Goal: Transaction & Acquisition: Download file/media

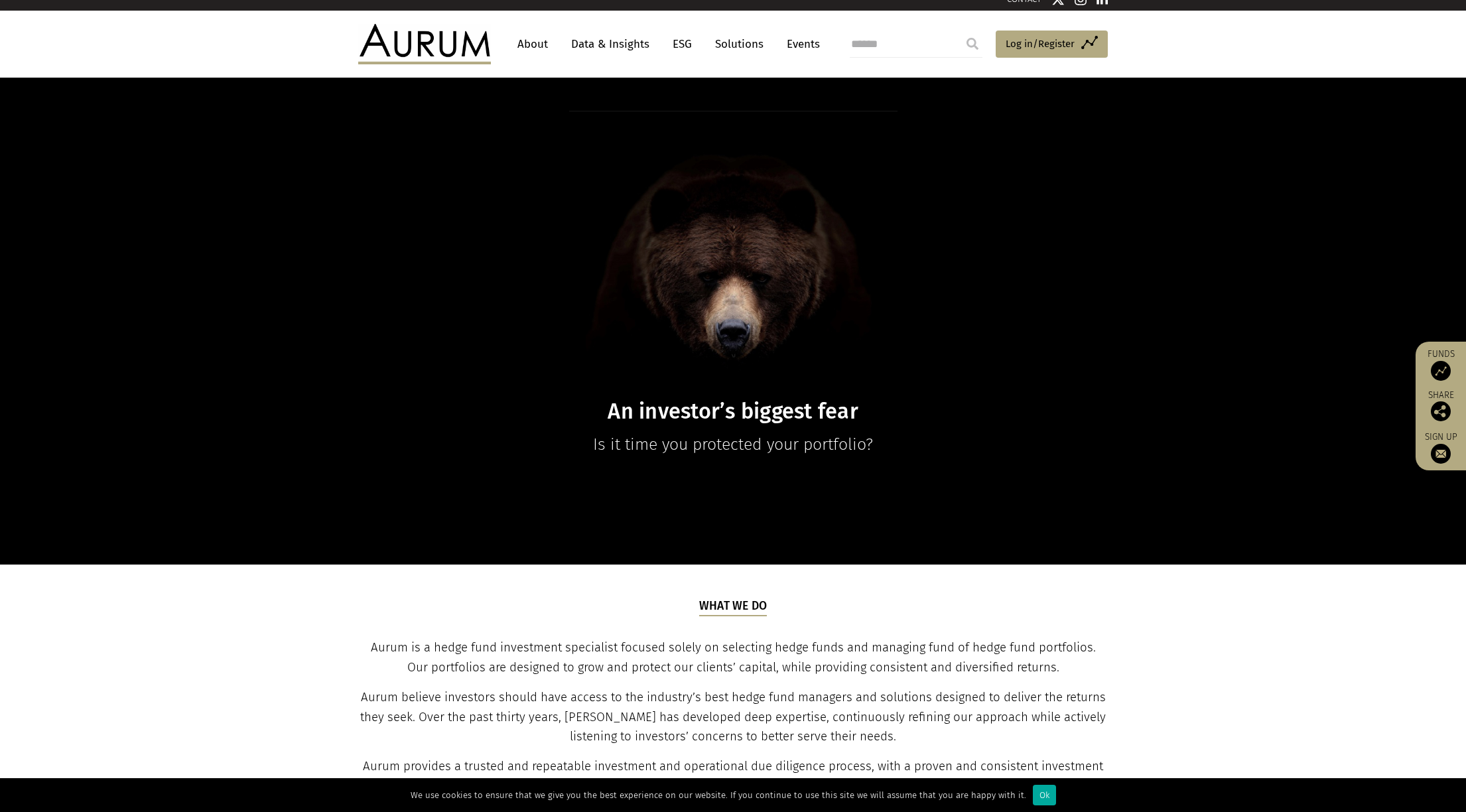
scroll to position [13, 0]
click at [614, 43] on link "Data & Insights" at bounding box center [610, 44] width 92 height 25
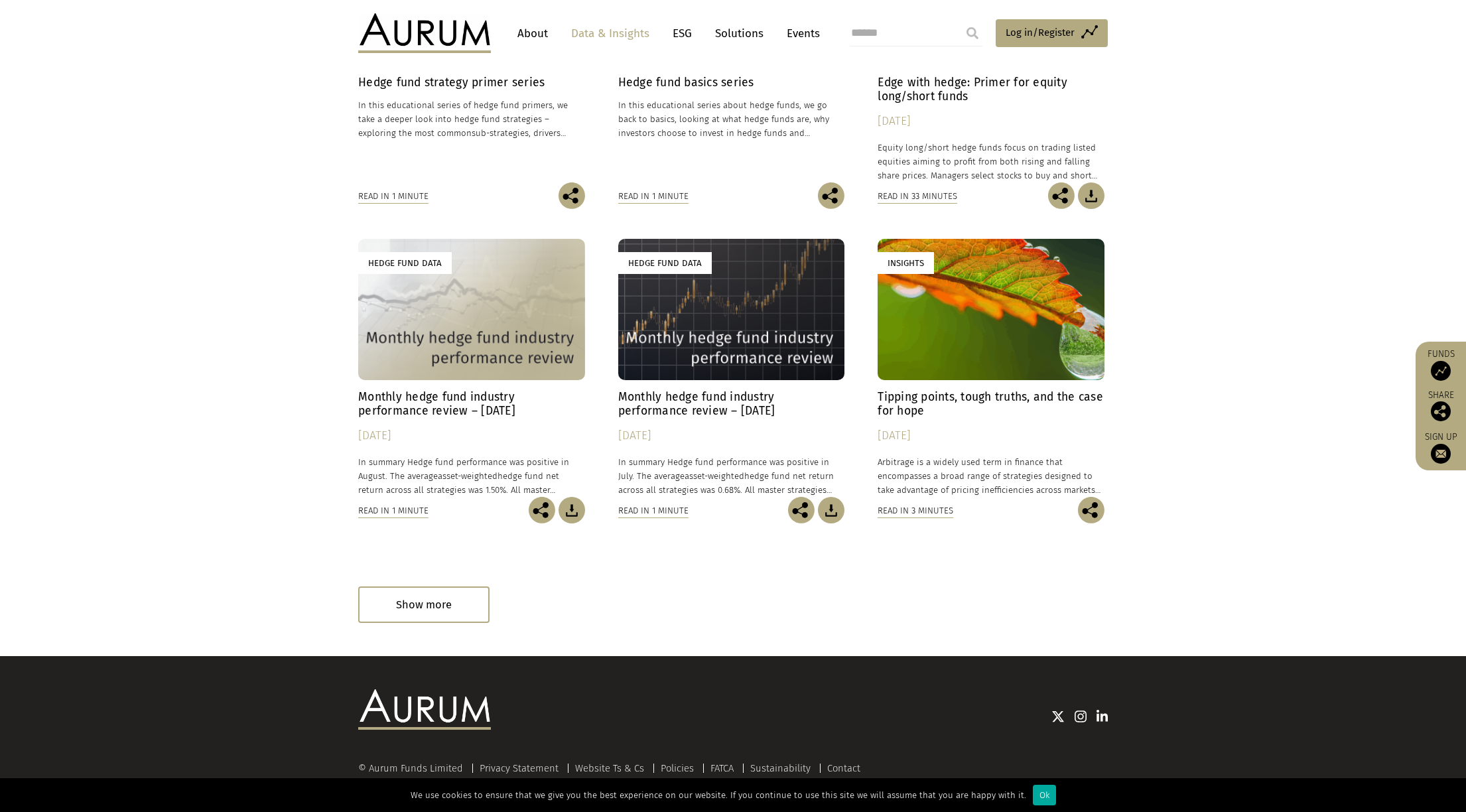
scroll to position [576, 0]
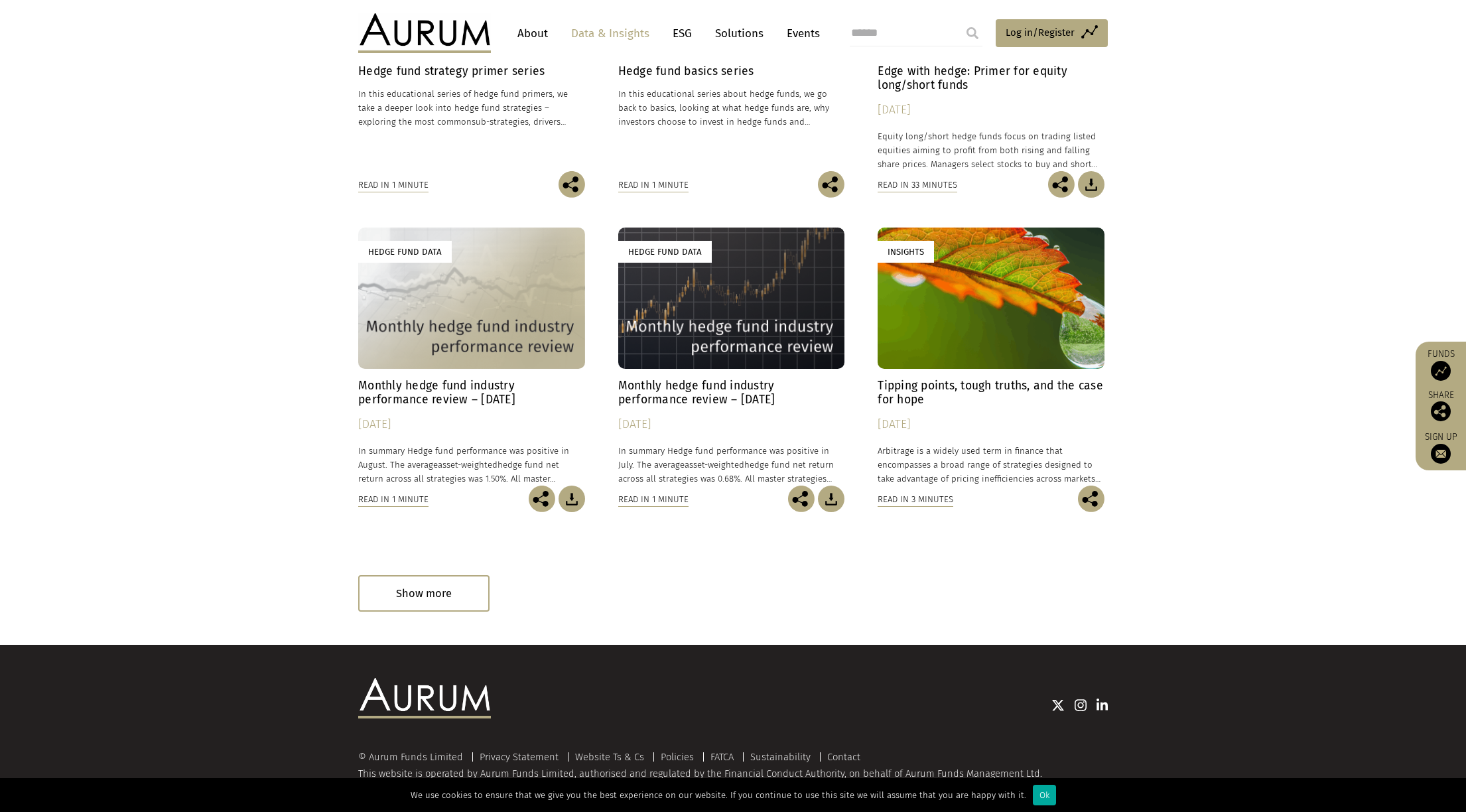
click at [488, 384] on h4 "Monthly hedge fund industry performance review – [DATE]" at bounding box center [472, 393] width 227 height 28
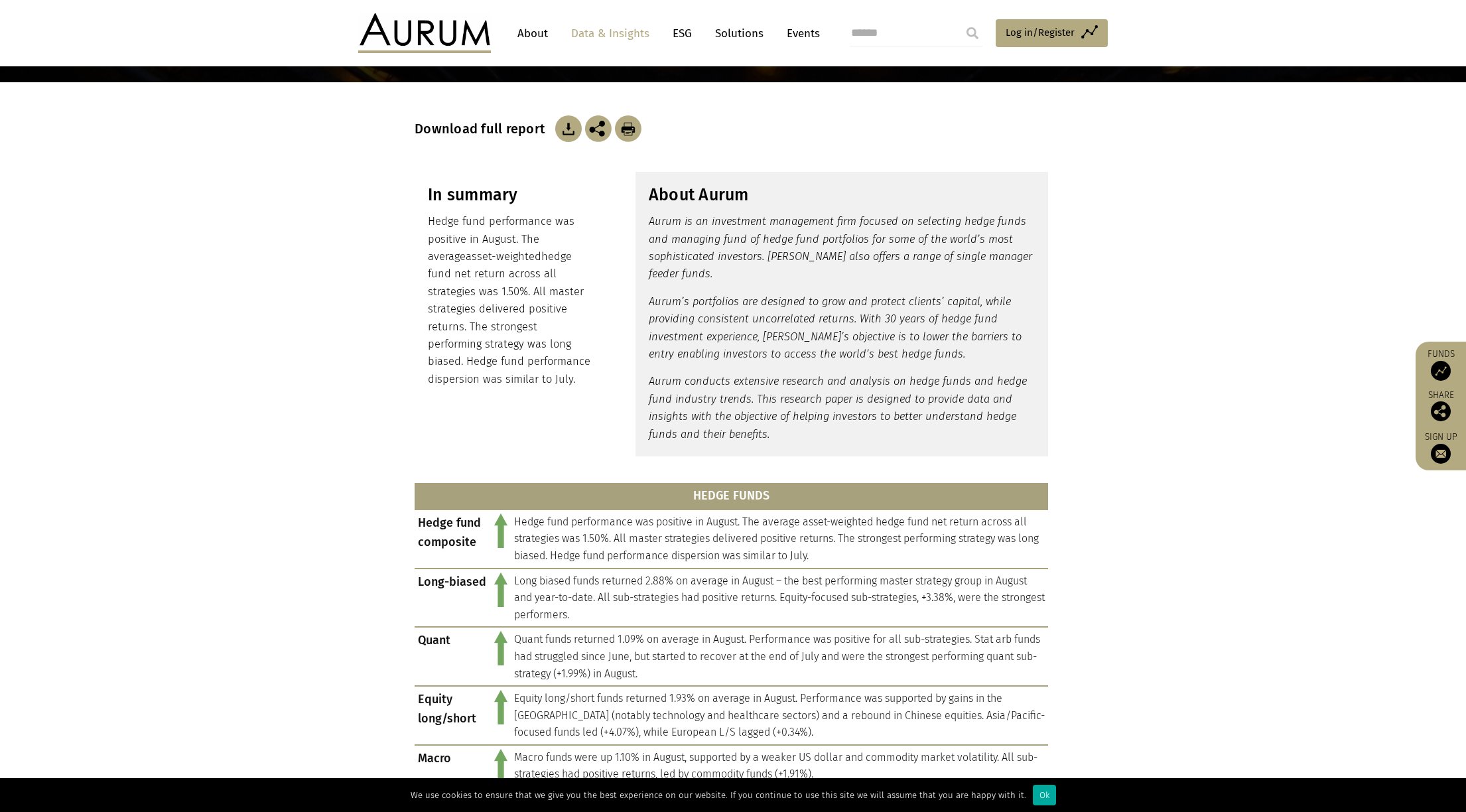
scroll to position [155, 0]
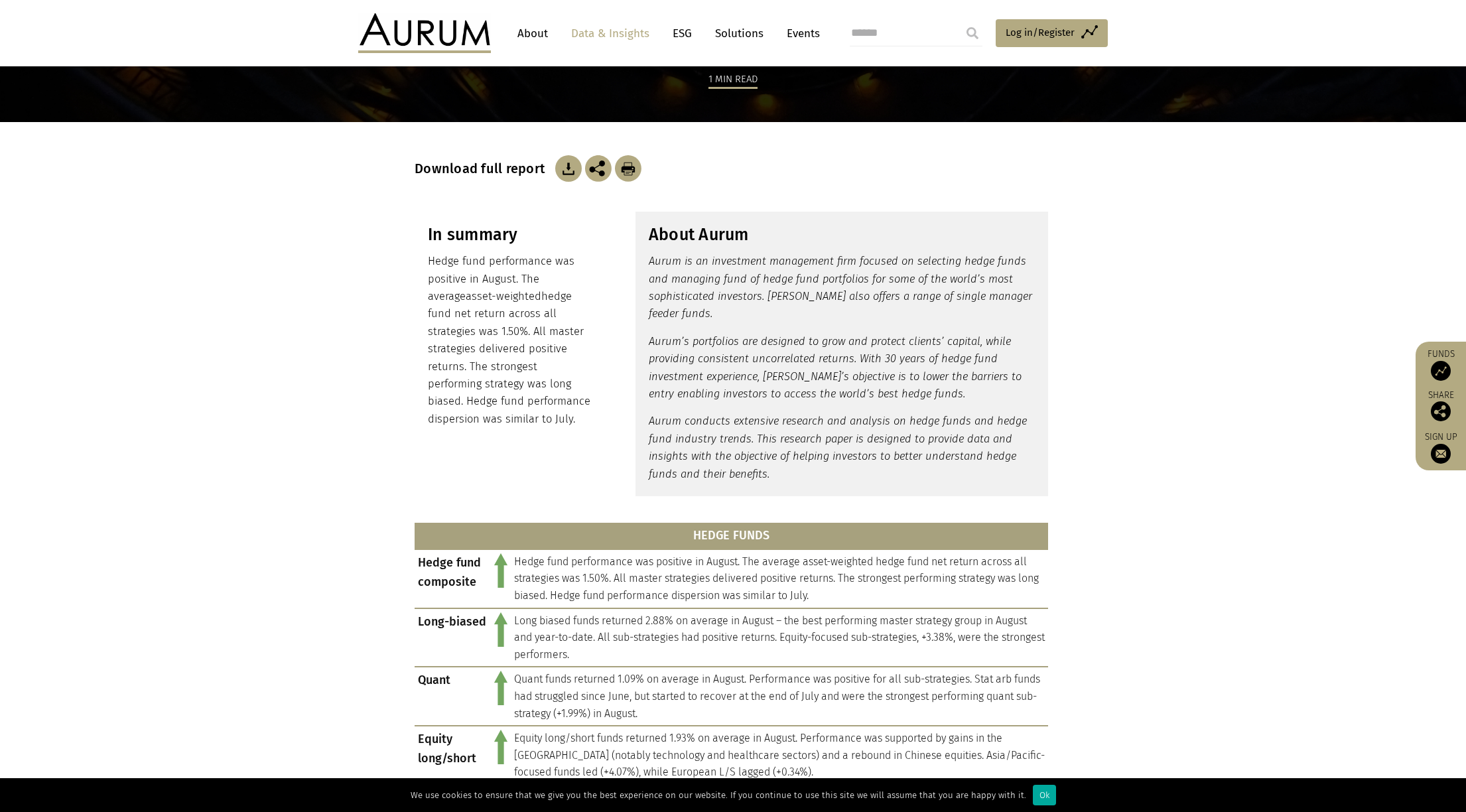
click at [563, 171] on img at bounding box center [568, 168] width 27 height 27
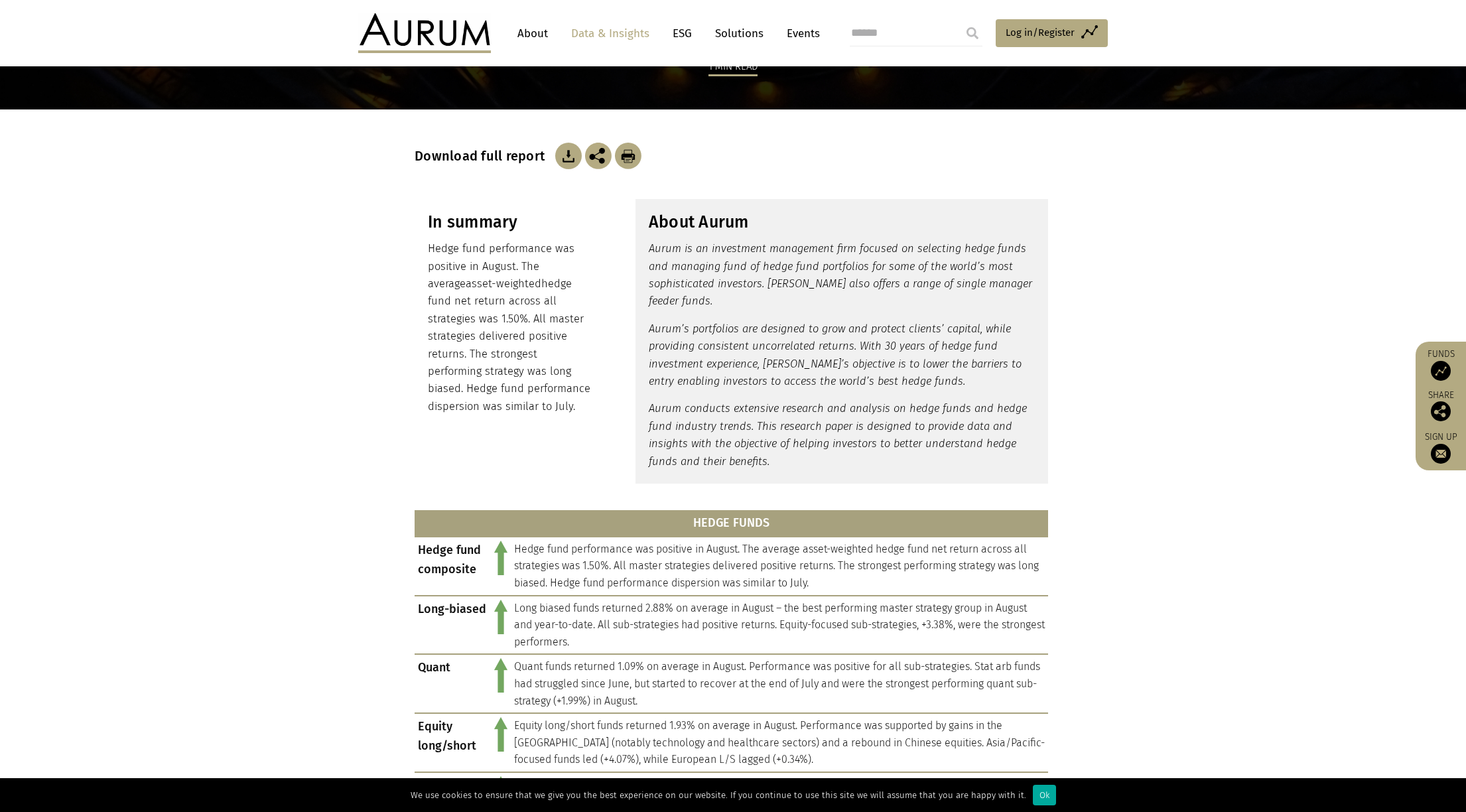
scroll to position [172, 0]
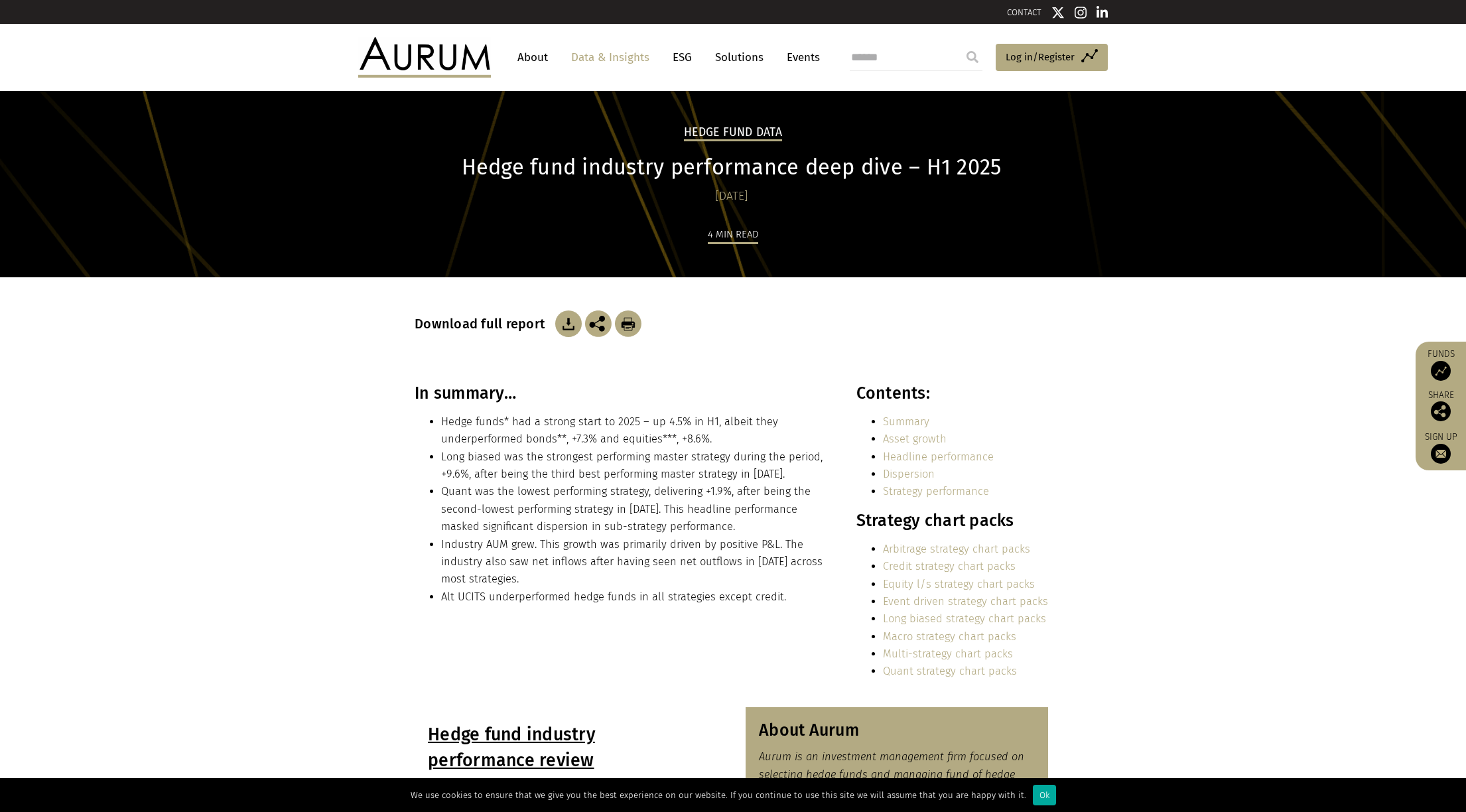
click at [571, 327] on img at bounding box center [568, 323] width 27 height 27
